Goal: Information Seeking & Learning: Learn about a topic

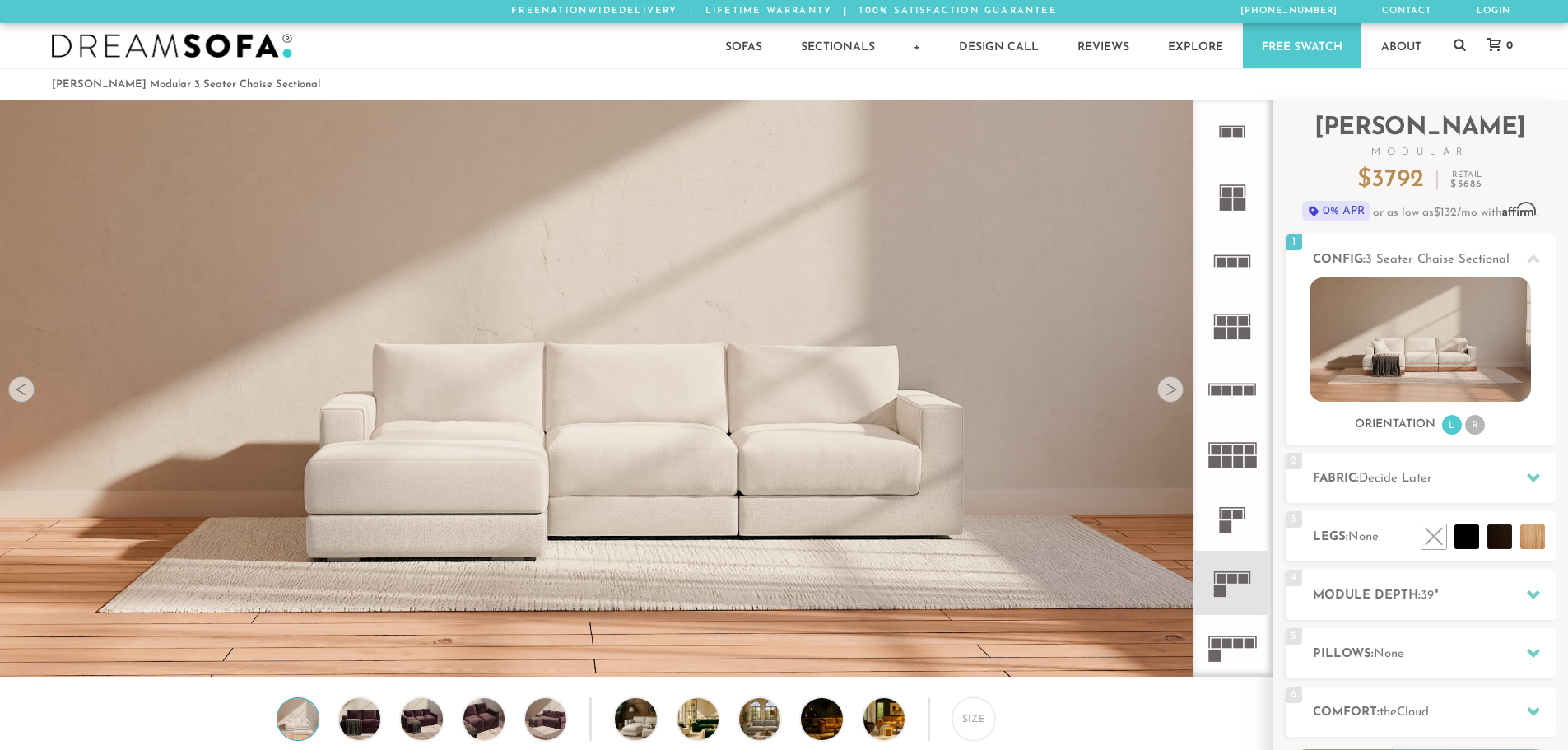
scroll to position [19273, 1556]
click at [1528, 473] on icon at bounding box center [1533, 477] width 13 height 13
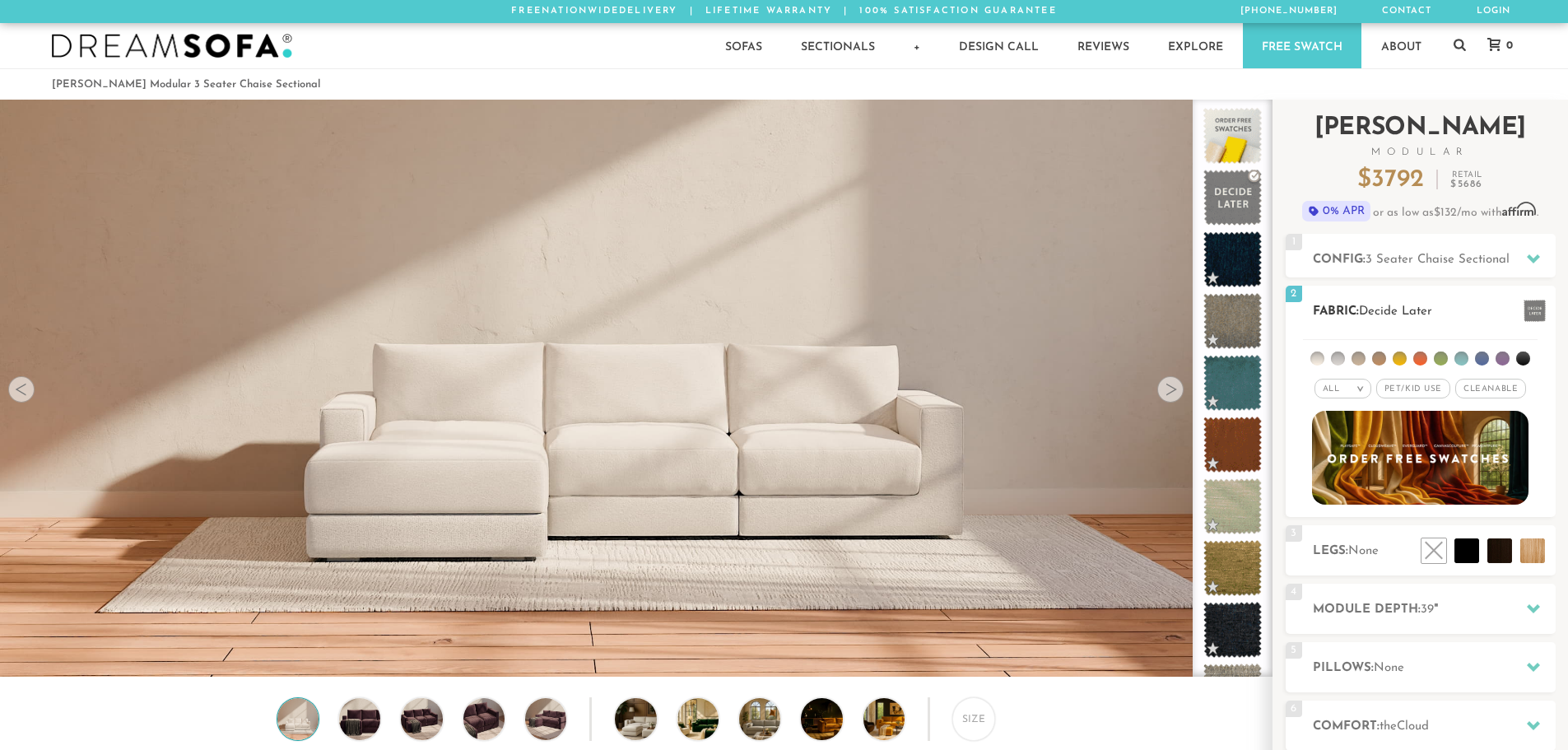
click at [1414, 386] on span "Pet/Kid Use x" at bounding box center [1414, 388] width 74 height 19
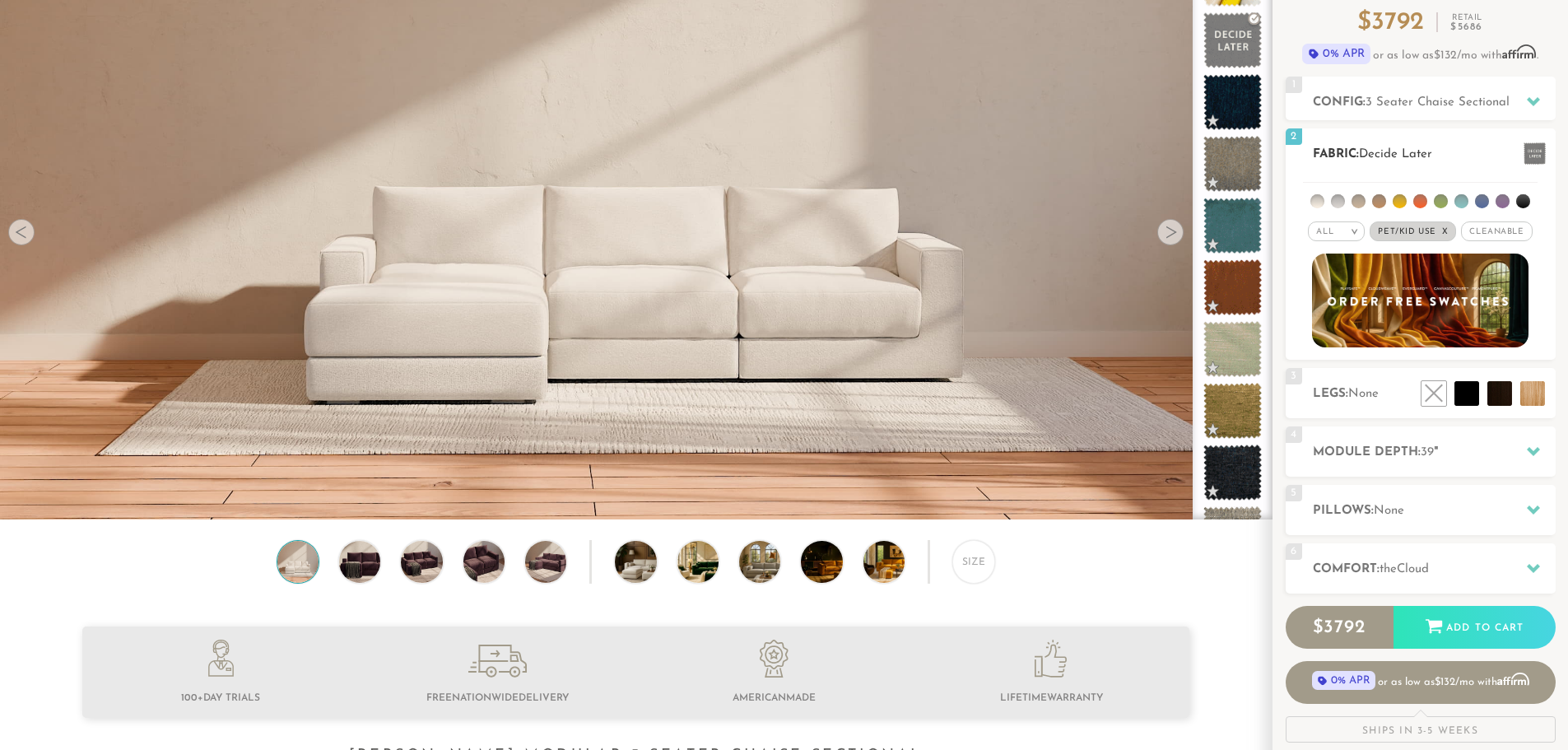
scroll to position [0, 0]
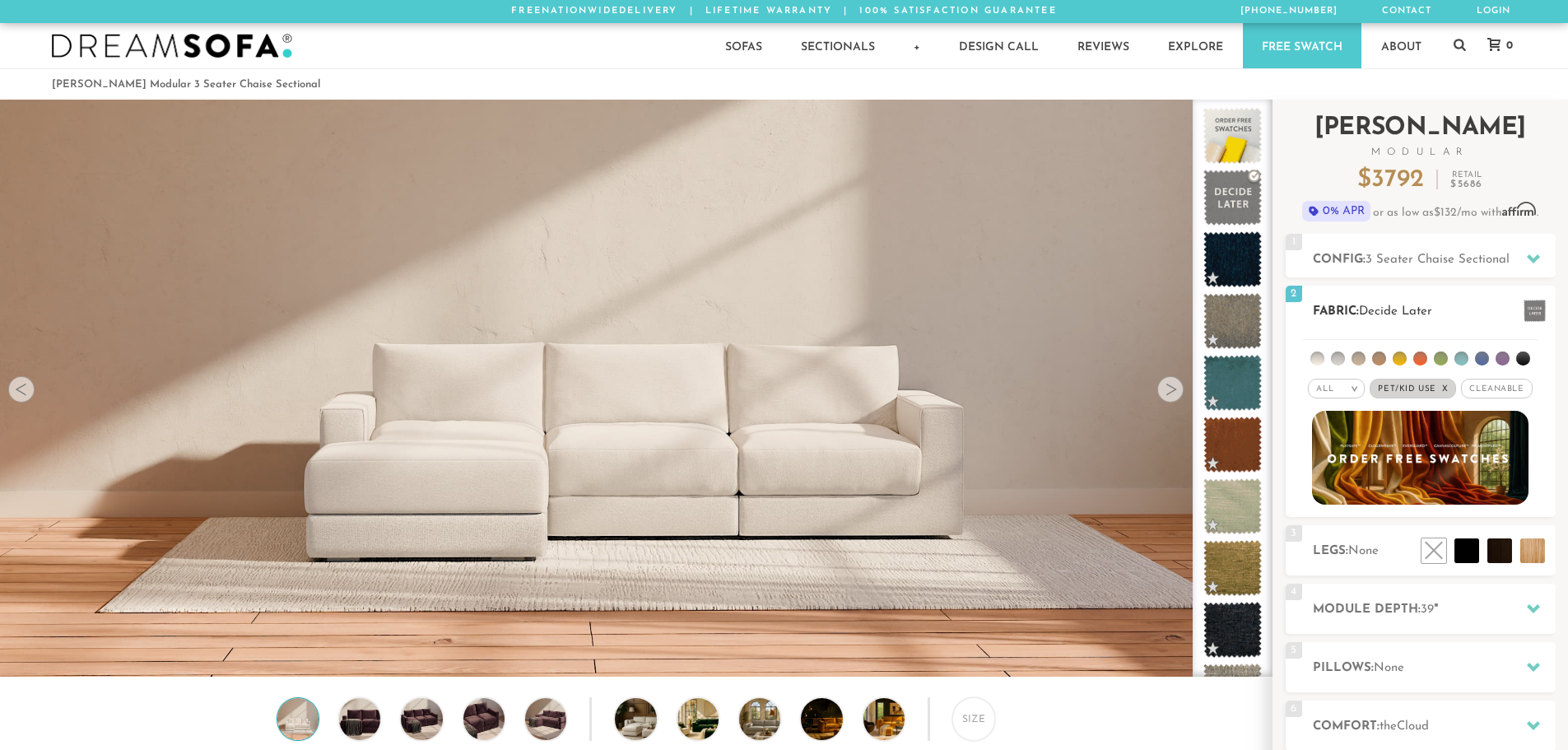
click at [1510, 387] on span "Cleanable x" at bounding box center [1497, 388] width 71 height 19
click at [1414, 386] on span "Pet/Kid Use x" at bounding box center [1407, 388] width 86 height 19
click at [1392, 309] on span "Decide Later" at bounding box center [1395, 311] width 73 height 12
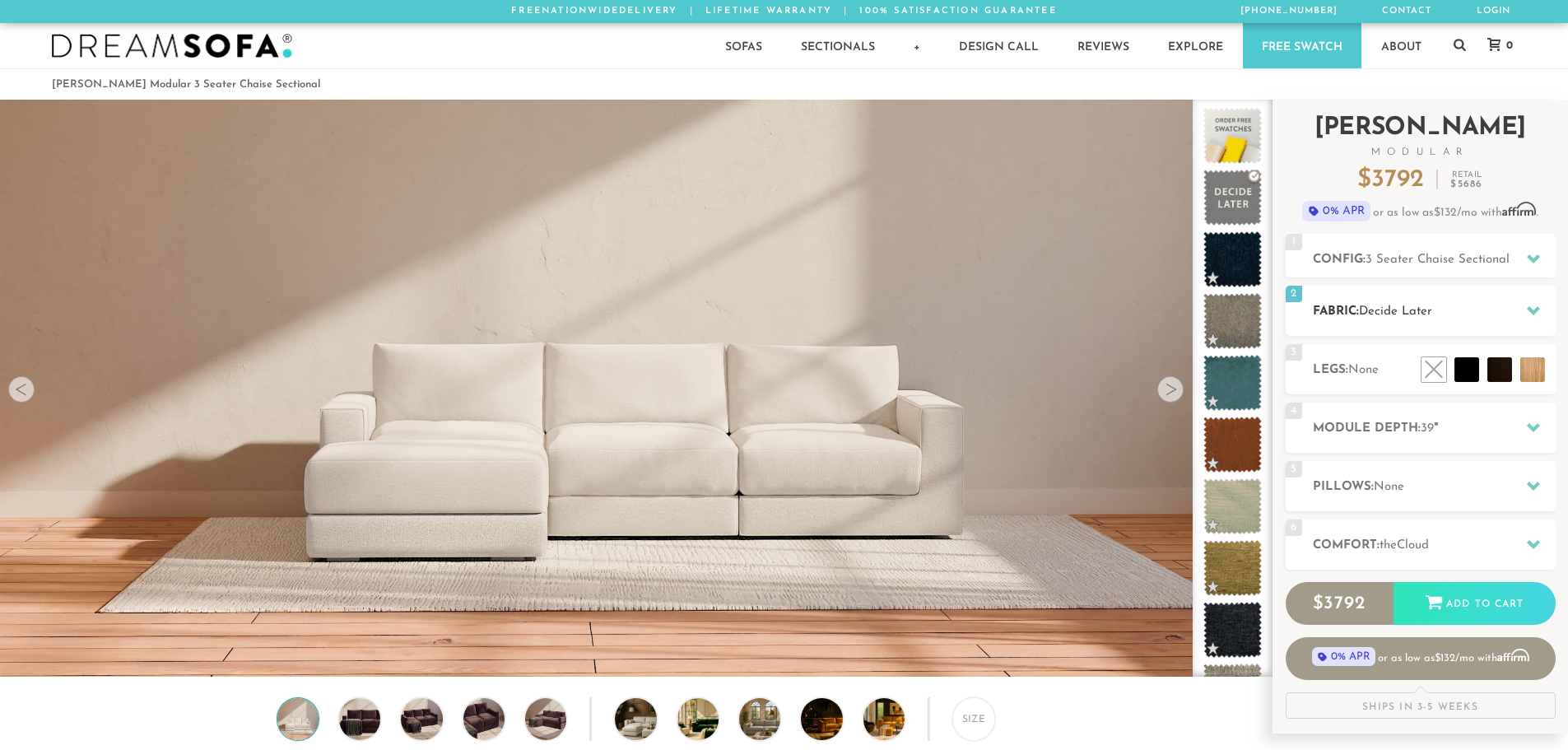
click at [1391, 309] on span "Decide Later" at bounding box center [1395, 311] width 73 height 12
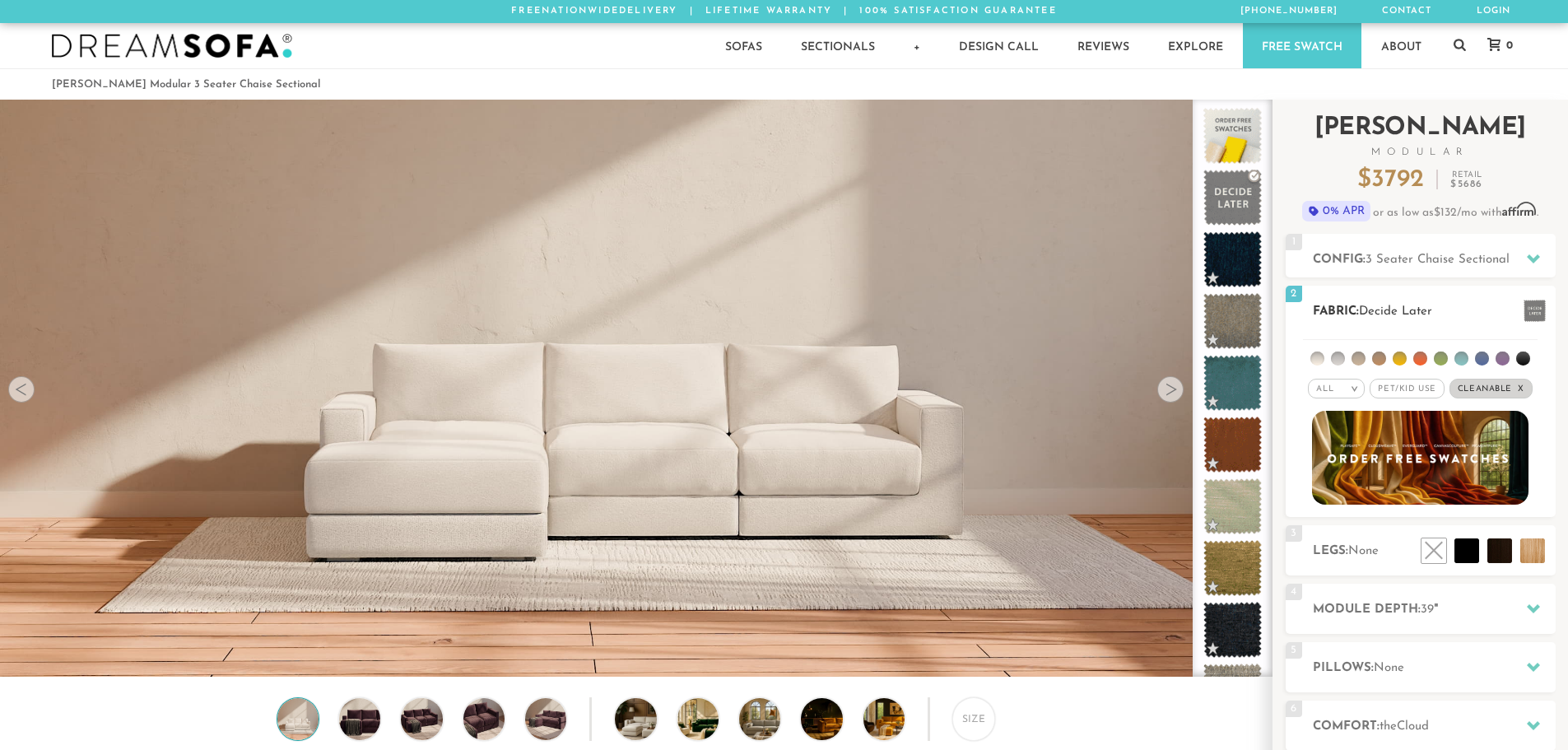
click at [1347, 387] on div "All >" at bounding box center [1336, 388] width 56 height 19
click at [1402, 385] on span "Pet/Kid Use x" at bounding box center [1407, 388] width 74 height 19
click at [1322, 356] on li at bounding box center [1317, 358] width 14 height 14
